Goal: Transaction & Acquisition: Purchase product/service

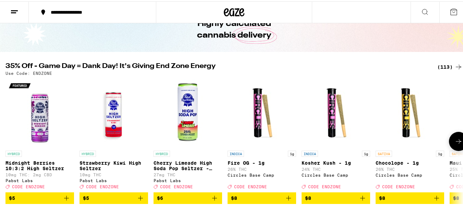
click at [455, 142] on icon at bounding box center [457, 140] width 5 height 5
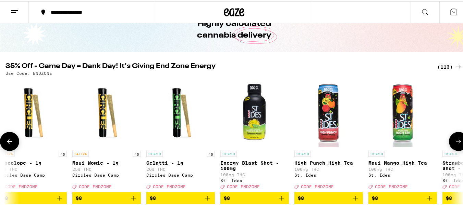
click at [455, 142] on icon at bounding box center [457, 140] width 5 height 5
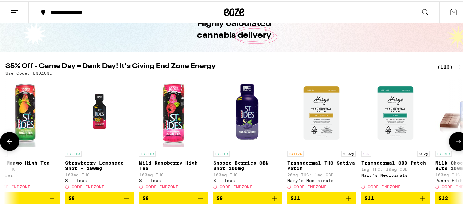
click at [455, 142] on icon at bounding box center [457, 140] width 5 height 5
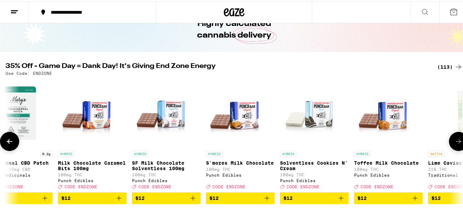
click at [455, 142] on icon at bounding box center [457, 140] width 5 height 5
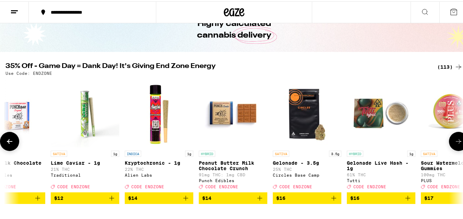
click at [455, 142] on icon at bounding box center [457, 140] width 5 height 5
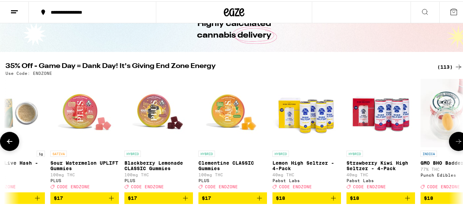
scroll to position [0, 1885]
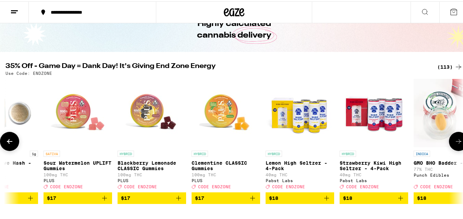
click at [14, 146] on button at bounding box center [9, 140] width 19 height 19
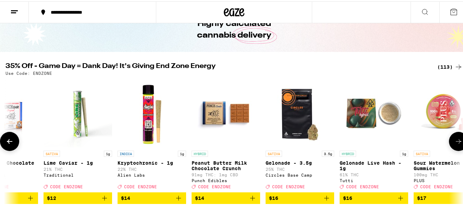
scroll to position [0, 1508]
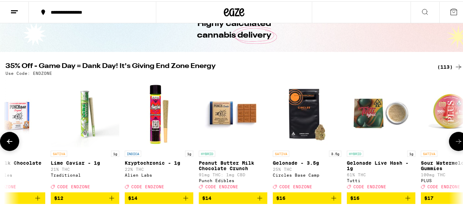
click at [406, 201] on icon "Add to bag" at bounding box center [407, 197] width 8 height 8
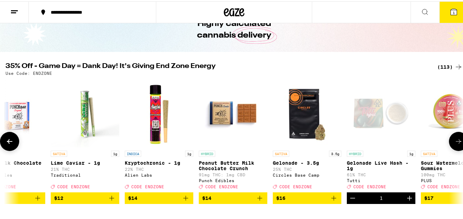
scroll to position [60, 0]
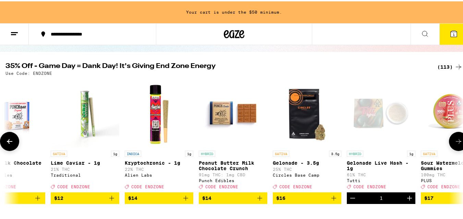
click at [455, 142] on icon at bounding box center [458, 140] width 8 height 8
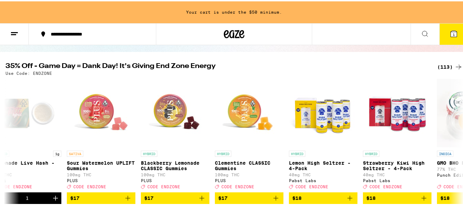
scroll to position [0, 1885]
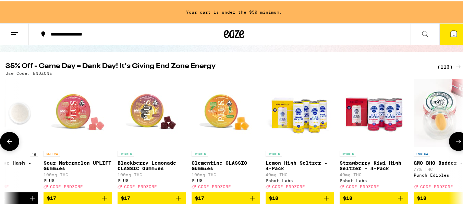
click at [453, 139] on button at bounding box center [458, 140] width 19 height 19
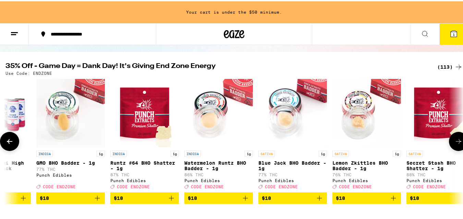
click at [455, 143] on icon at bounding box center [457, 140] width 5 height 5
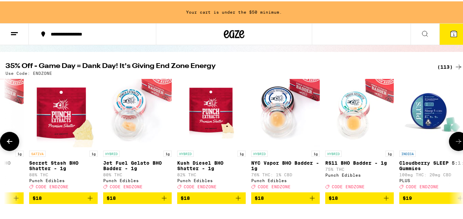
click at [455, 143] on icon at bounding box center [457, 140] width 5 height 5
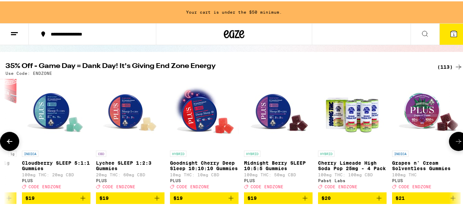
click at [455, 143] on icon at bounding box center [457, 140] width 5 height 5
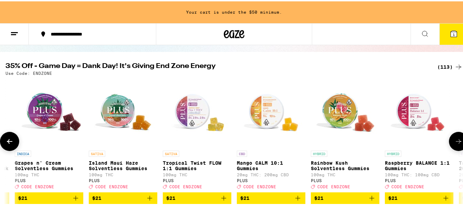
click at [455, 143] on icon at bounding box center [457, 140] width 5 height 5
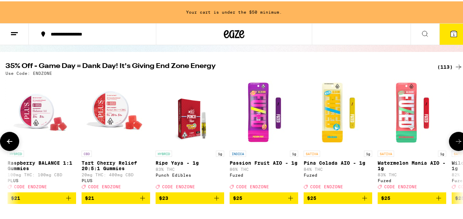
click at [455, 143] on icon at bounding box center [457, 140] width 5 height 5
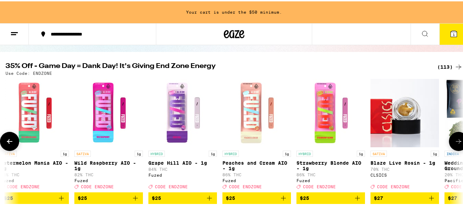
click at [455, 143] on icon at bounding box center [457, 140] width 5 height 5
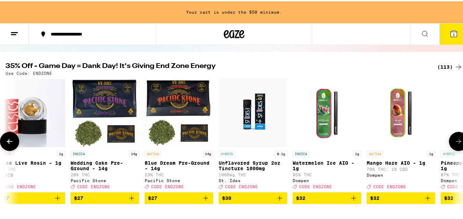
scroll to position [0, 4524]
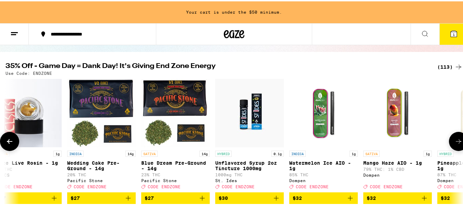
click at [455, 143] on icon at bounding box center [457, 140] width 5 height 5
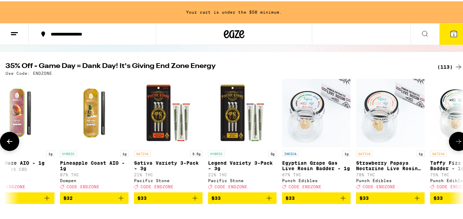
click at [455, 143] on icon at bounding box center [457, 140] width 5 height 5
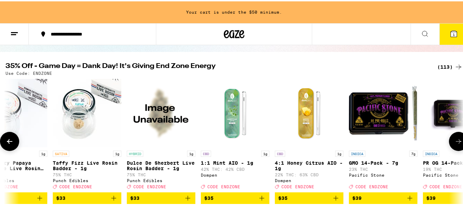
click at [455, 143] on icon at bounding box center [457, 140] width 5 height 5
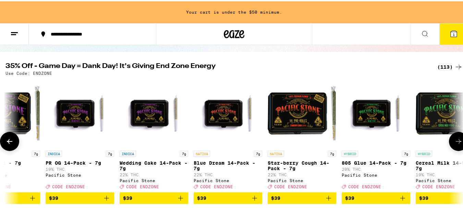
click at [455, 143] on icon at bounding box center [457, 140] width 5 height 5
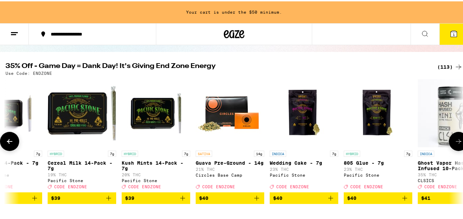
scroll to position [0, 6032]
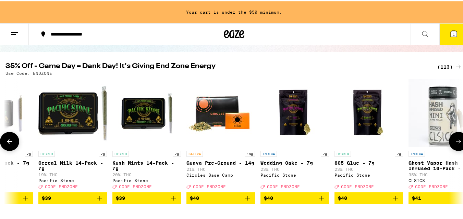
click at [455, 143] on icon at bounding box center [457, 140] width 5 height 5
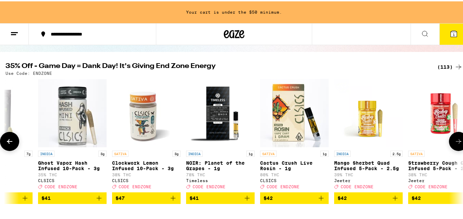
scroll to position [0, 6409]
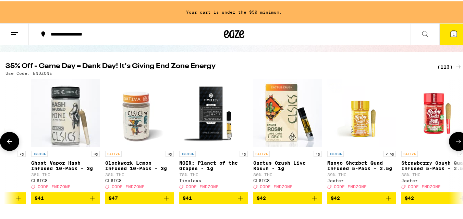
click at [455, 143] on icon at bounding box center [457, 140] width 5 height 5
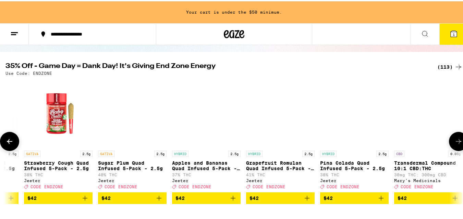
click at [455, 143] on icon at bounding box center [457, 140] width 5 height 5
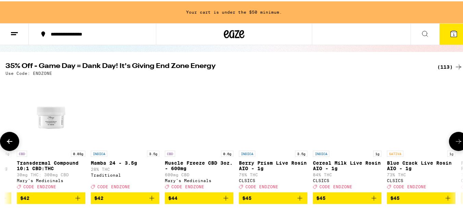
click at [455, 143] on icon at bounding box center [457, 140] width 5 height 5
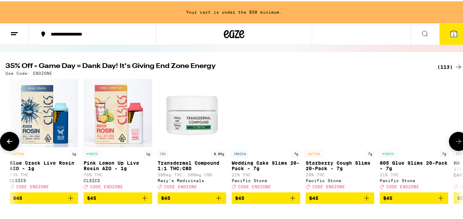
click at [455, 143] on icon at bounding box center [457, 140] width 5 height 5
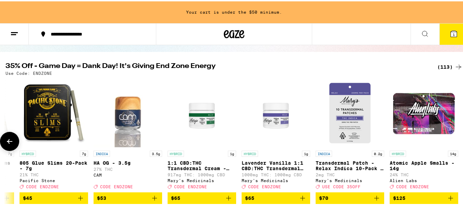
scroll to position [0, 7906]
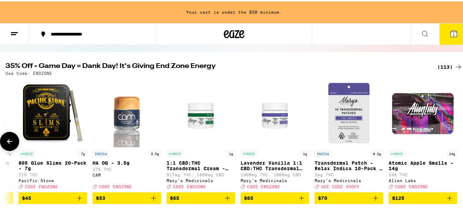
click at [455, 144] on div at bounding box center [458, 140] width 19 height 19
click at [7, 144] on icon at bounding box center [9, 140] width 8 height 8
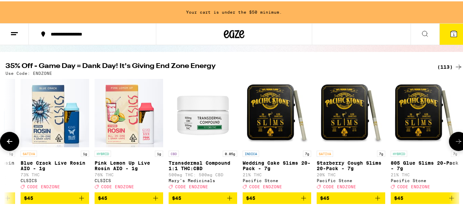
click at [7, 144] on icon at bounding box center [9, 140] width 8 height 8
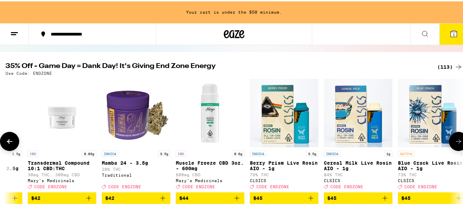
click at [7, 144] on icon at bounding box center [9, 140] width 8 height 8
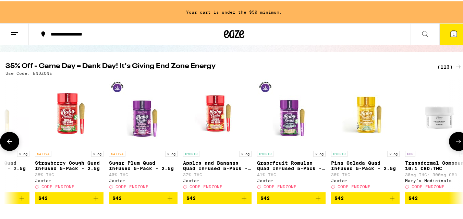
click at [7, 144] on icon at bounding box center [9, 140] width 8 height 8
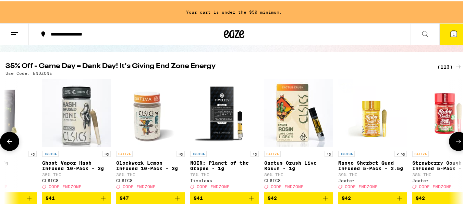
click at [7, 144] on icon at bounding box center [9, 140] width 8 height 8
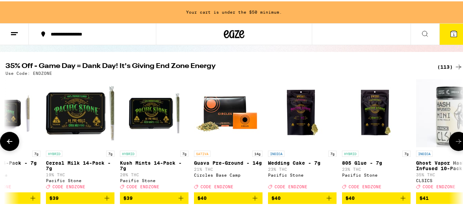
scroll to position [0, 6021]
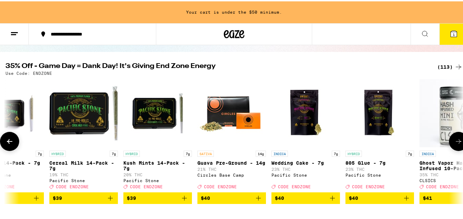
click at [406, 201] on icon "Add to bag" at bounding box center [406, 197] width 8 height 8
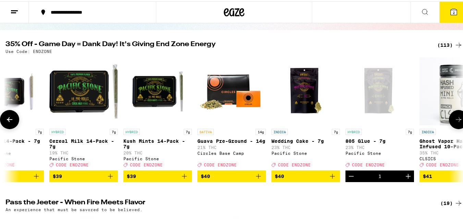
scroll to position [38, 0]
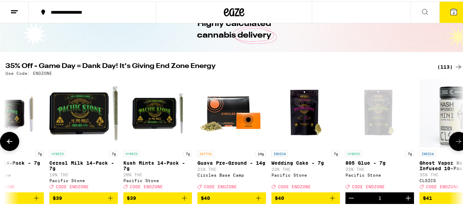
click at [406, 201] on icon "Increment" at bounding box center [408, 197] width 8 height 8
click at [449, 14] on icon at bounding box center [453, 11] width 8 height 8
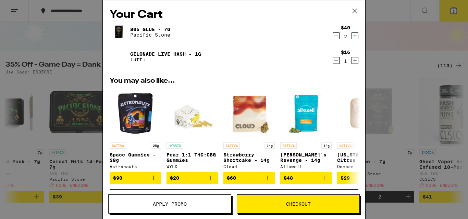
click at [183, 202] on span "Apply Promo" at bounding box center [170, 204] width 34 height 5
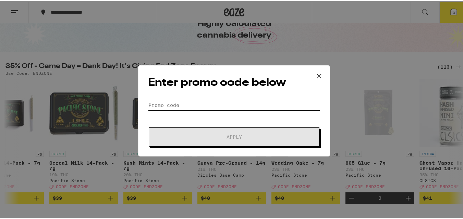
click at [236, 106] on input "Promo Code" at bounding box center [234, 104] width 172 height 10
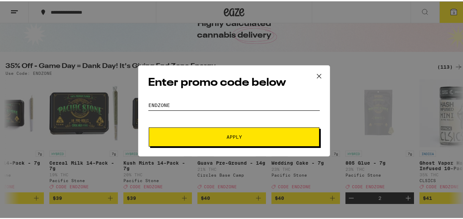
type input "endzone"
click at [149, 126] on button "Apply" at bounding box center [234, 135] width 171 height 19
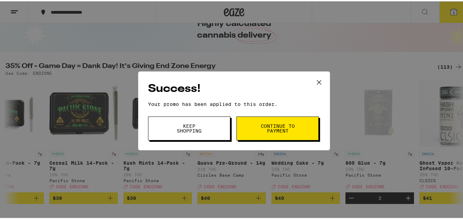
click at [251, 124] on button "Continue to payment" at bounding box center [277, 127] width 82 height 24
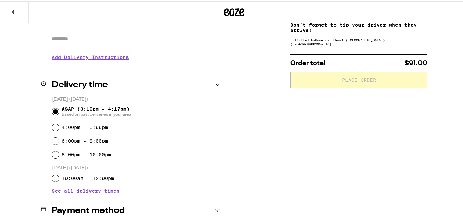
scroll to position [42, 0]
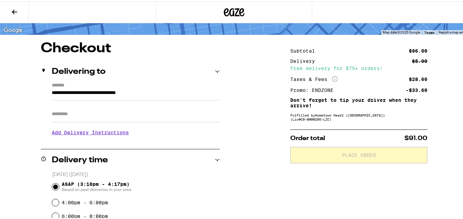
click at [18, 17] on button at bounding box center [14, 11] width 29 height 22
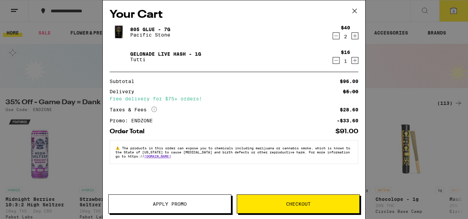
click at [335, 62] on div "$16 1" at bounding box center [345, 57] width 26 height 14
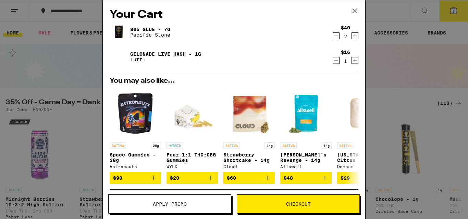
click at [334, 61] on icon "Decrement" at bounding box center [336, 61] width 4 height 0
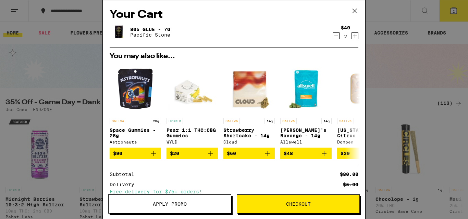
click at [291, 200] on button "Checkout" at bounding box center [298, 204] width 123 height 19
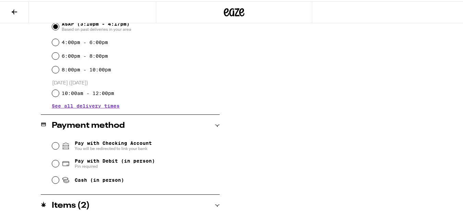
scroll to position [203, 0]
click at [53, 163] on input "Pay with Debit (in person) Pin required" at bounding box center [55, 162] width 7 height 7
radio input "true"
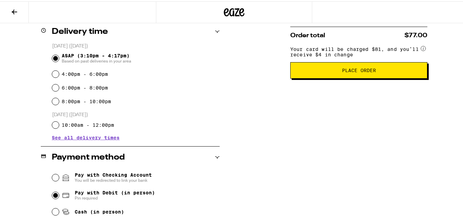
scroll to position [171, 0]
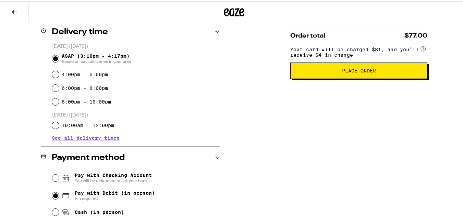
click at [372, 78] on button "Place Order" at bounding box center [358, 69] width 137 height 16
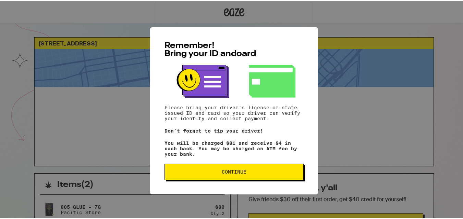
click at [230, 169] on button "Continue" at bounding box center [233, 171] width 139 height 16
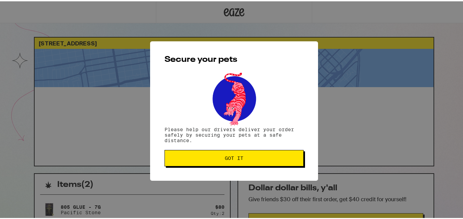
click at [184, 162] on button "Got it" at bounding box center [233, 157] width 139 height 16
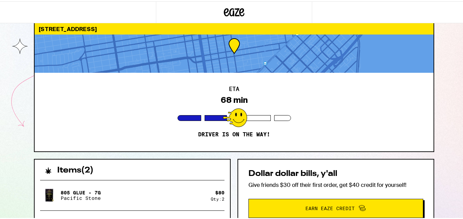
scroll to position [15, 0]
